Goal: Download file/media

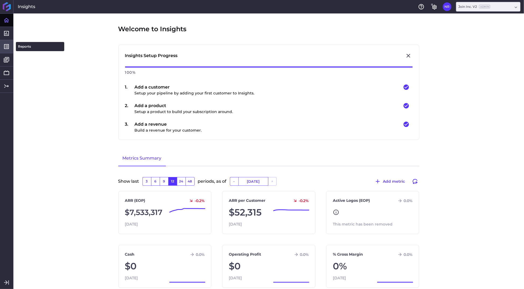
click at [6, 48] on icon at bounding box center [6, 46] width 6 height 6
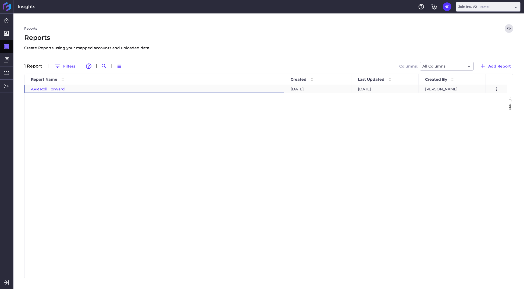
click at [48, 89] on span "ARR Roll Forward" at bounding box center [48, 89] width 34 height 5
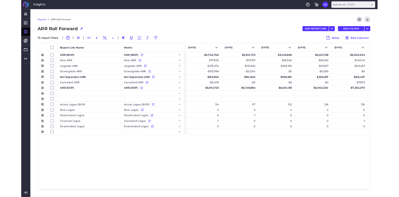
scroll to position [0, 3975]
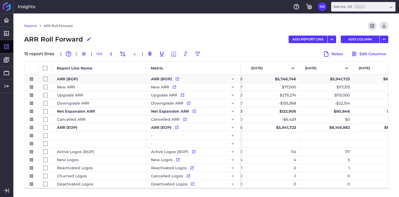
click at [261, 80] on div "$5,746,746" at bounding box center [274, 79] width 54 height 8
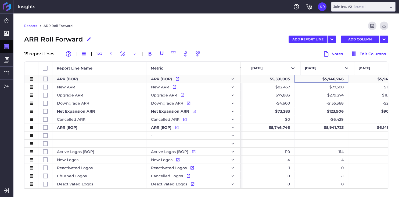
scroll to position [0, 3927]
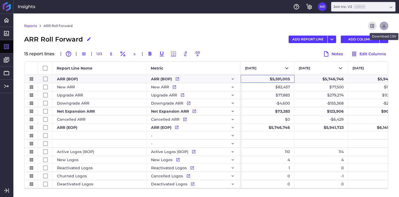
click at [384, 27] on icon "Download" at bounding box center [384, 25] width 5 height 5
